Goal: Browse casually: Explore the website without a specific task or goal

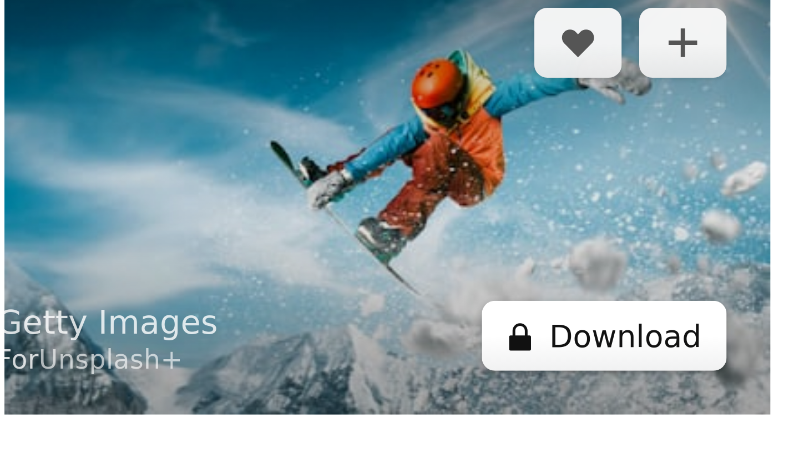
scroll to position [24859, 0]
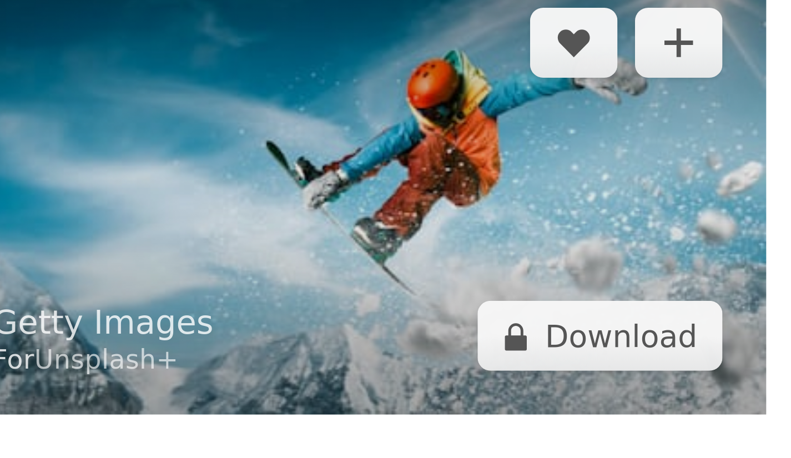
click at [677, 323] on img at bounding box center [655, 283] width 229 height 115
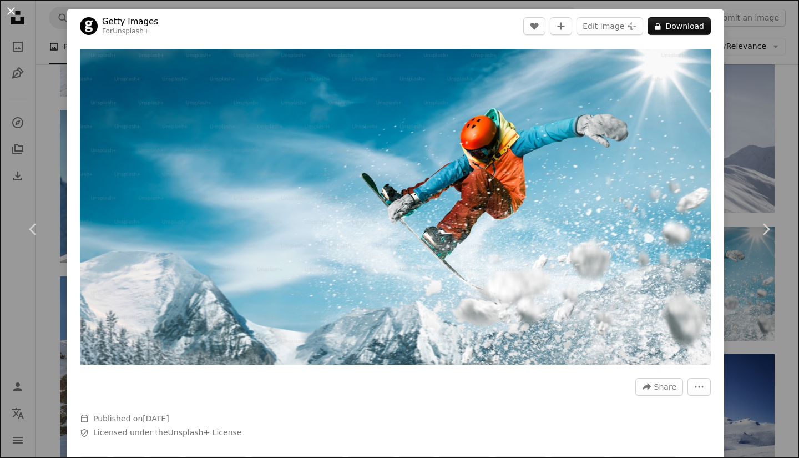
click at [11, 8] on button "An X shape" at bounding box center [10, 10] width 13 height 13
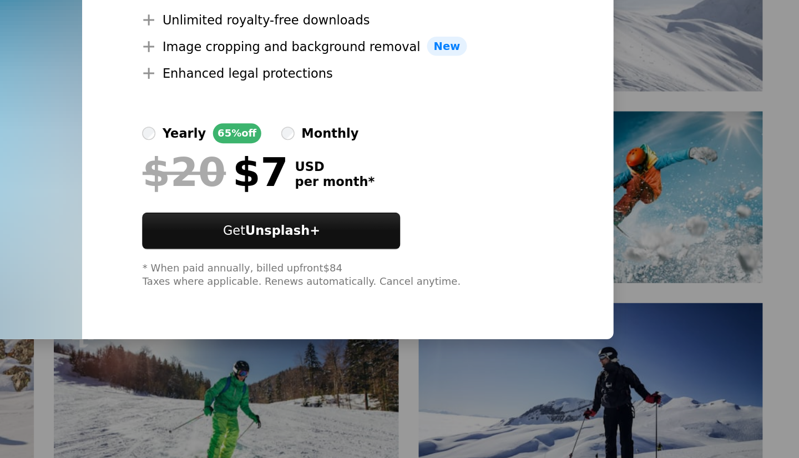
scroll to position [24858, 0]
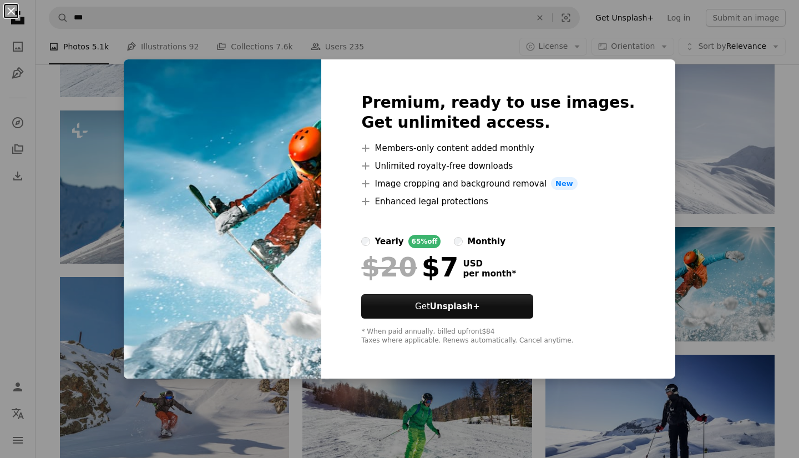
click at [10, 16] on button "An X shape" at bounding box center [10, 10] width 13 height 13
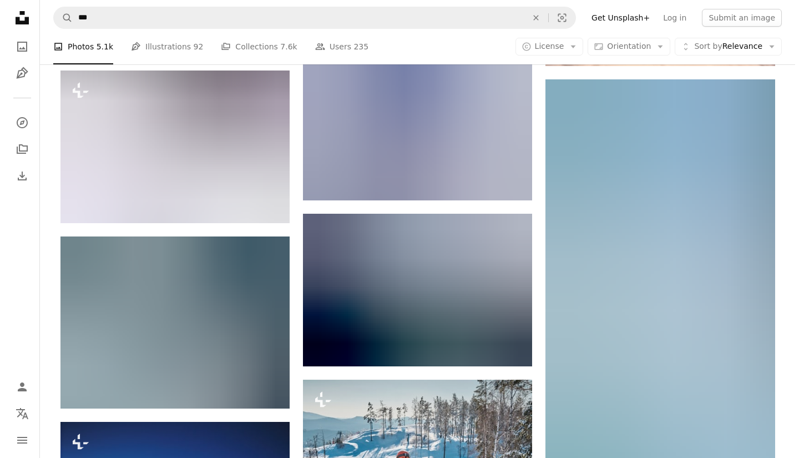
scroll to position [55368, 0]
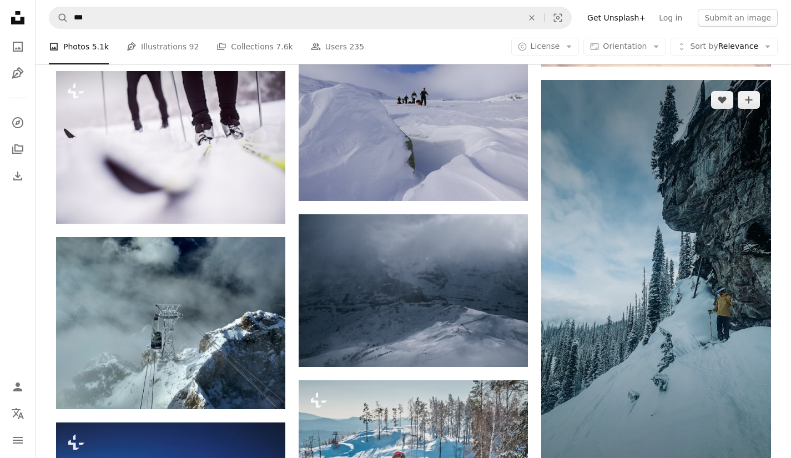
click at [614, 330] on img at bounding box center [655, 284] width 229 height 408
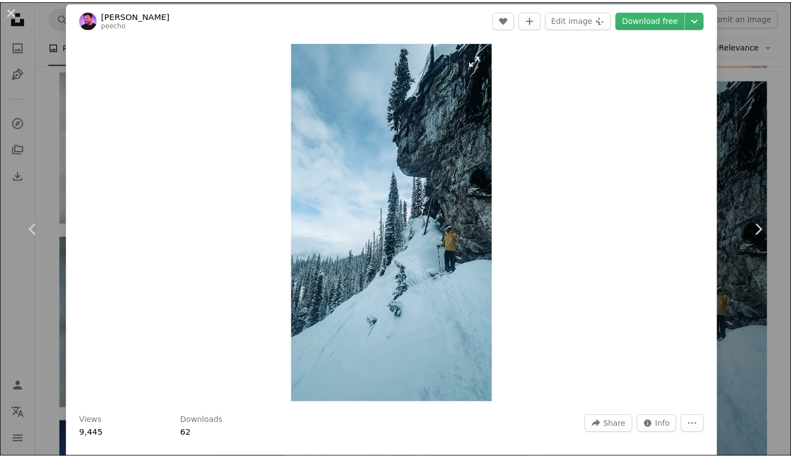
scroll to position [7, 0]
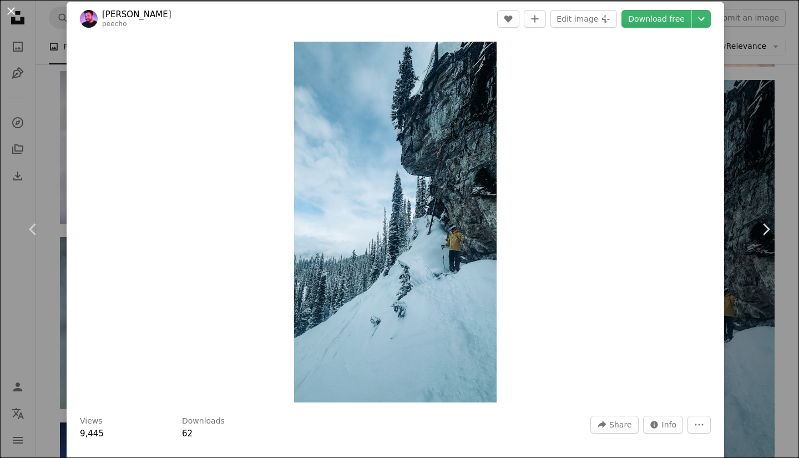
click at [8, 12] on button "An X shape" at bounding box center [10, 10] width 13 height 13
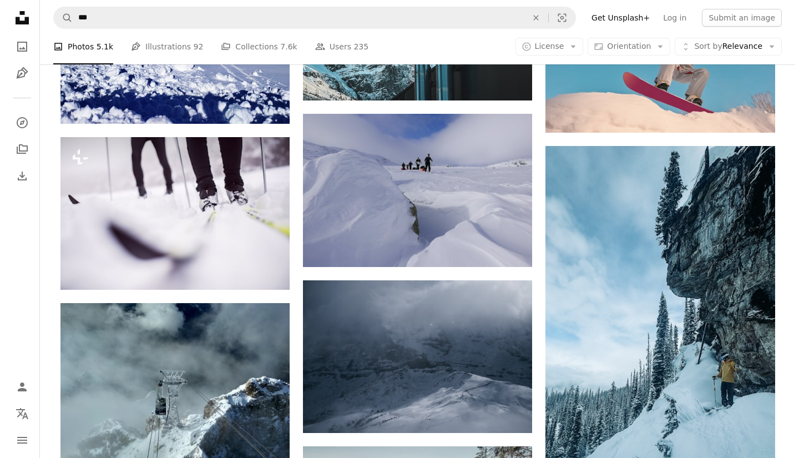
scroll to position [55435, 0]
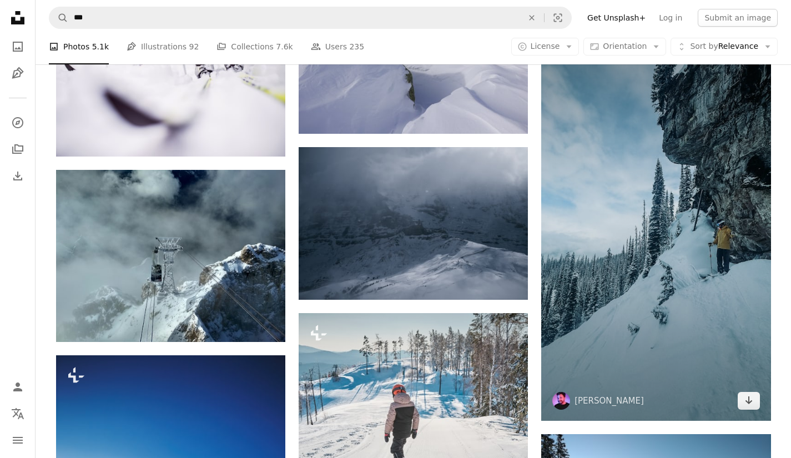
click at [648, 276] on img at bounding box center [655, 217] width 229 height 408
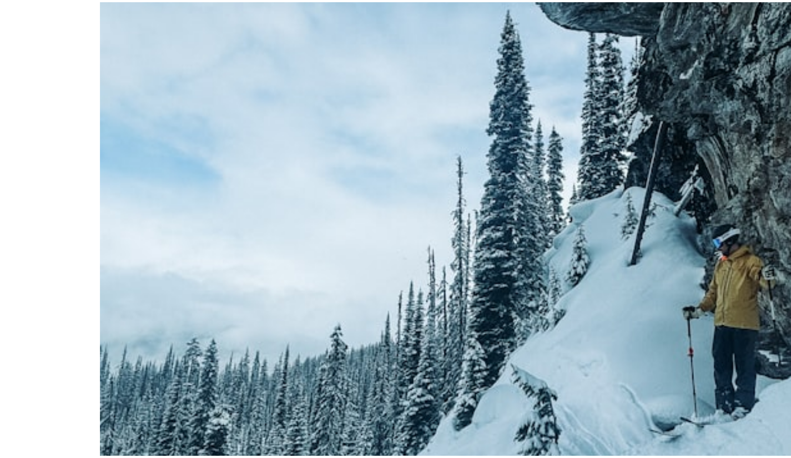
scroll to position [33, 0]
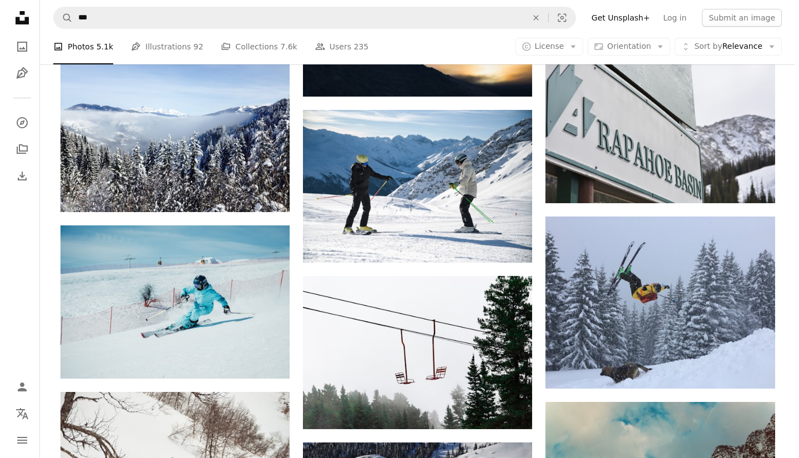
scroll to position [32966, 0]
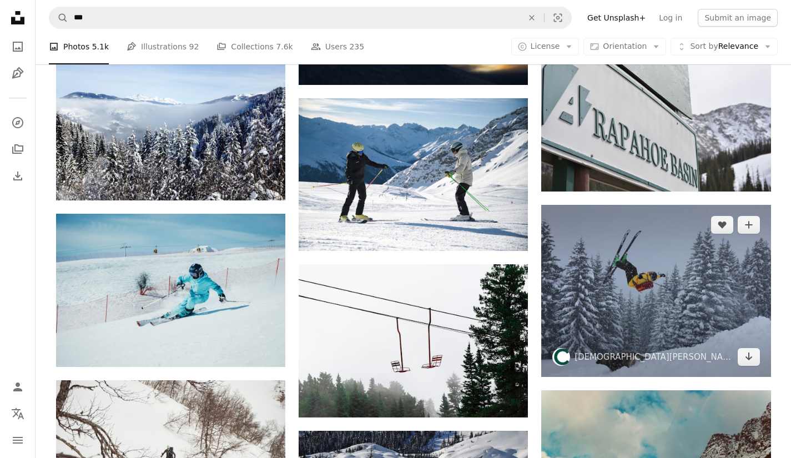
click at [627, 267] on img at bounding box center [655, 291] width 229 height 172
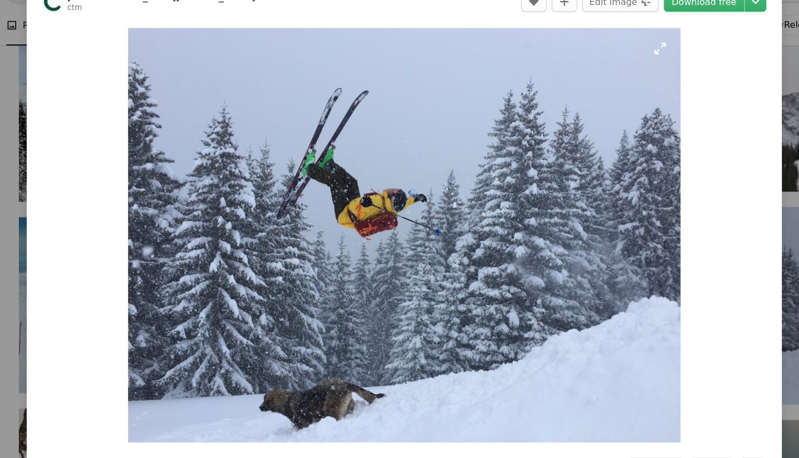
click at [155, 406] on img "Zoom in on this image" at bounding box center [395, 229] width 481 height 361
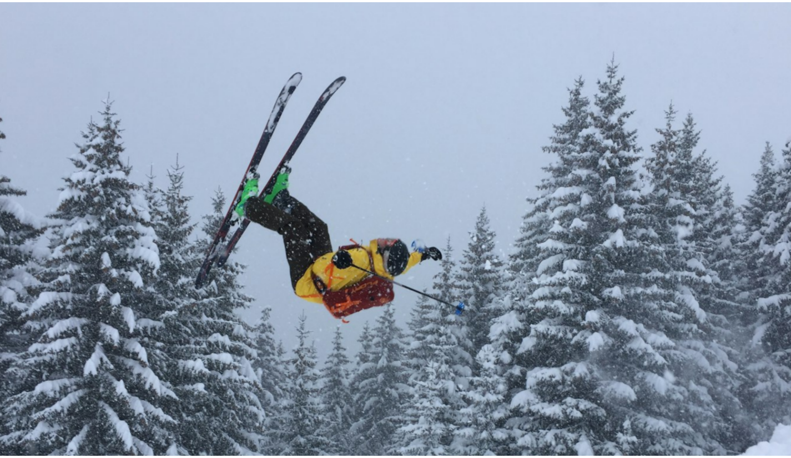
scroll to position [65, 0]
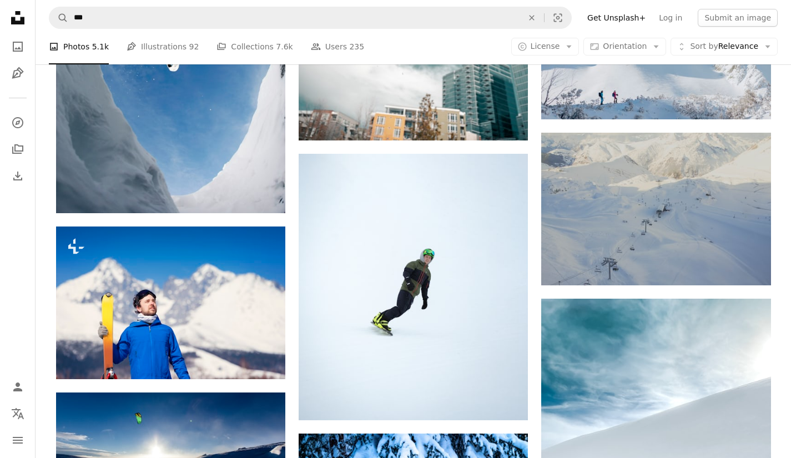
scroll to position [28324, 0]
